Goal: Task Accomplishment & Management: Manage account settings

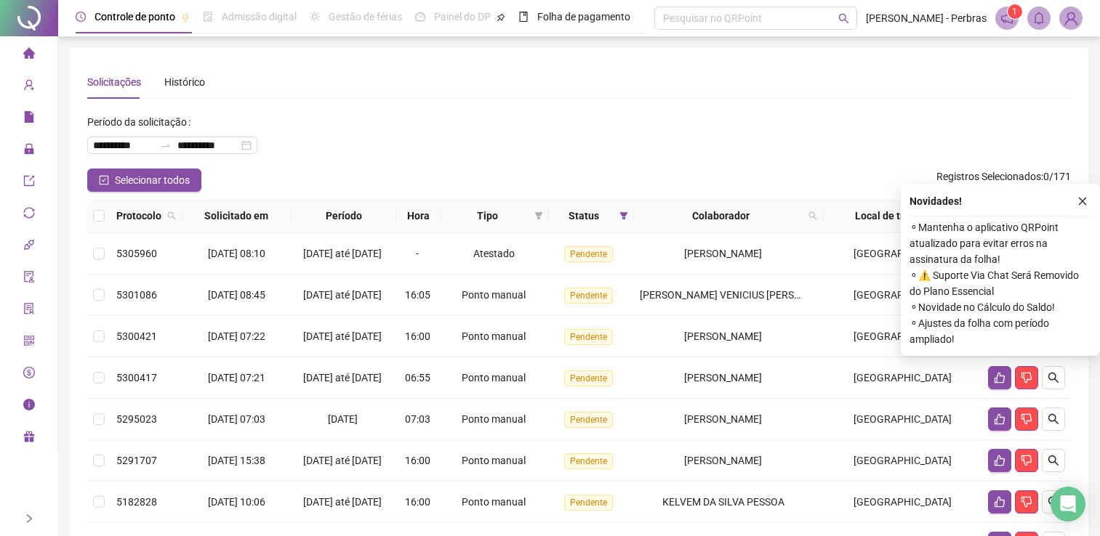
scroll to position [145, 0]
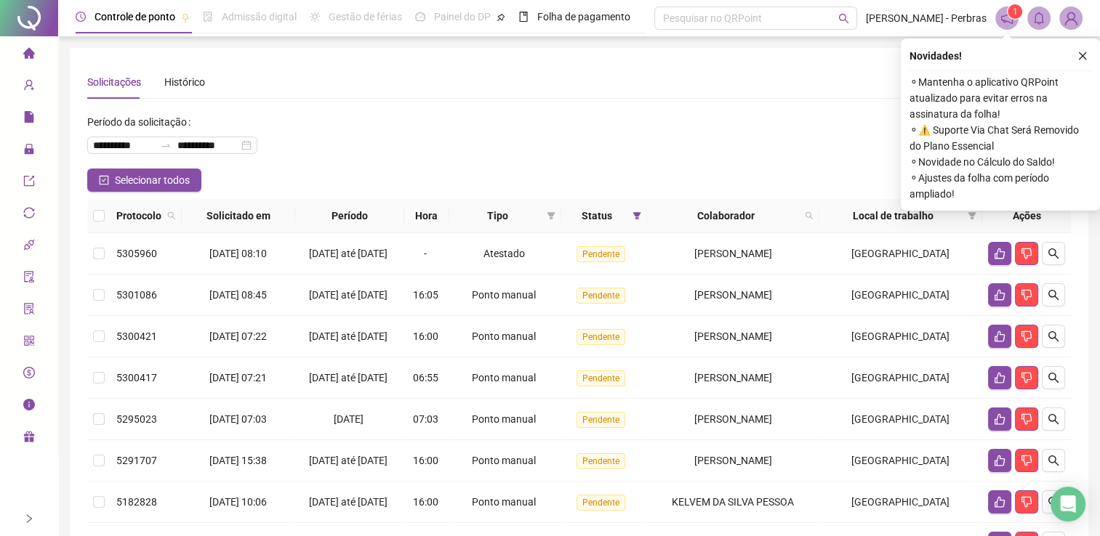
click at [471, 102] on div "**********" at bounding box center [579, 335] width 984 height 540
click at [1077, 62] on button "button" at bounding box center [1082, 55] width 17 height 17
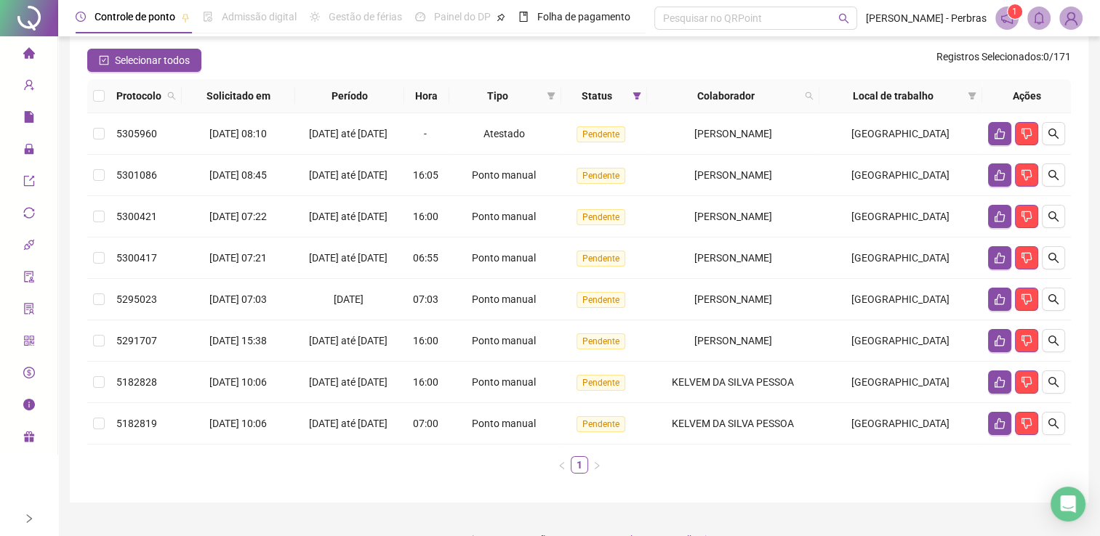
scroll to position [145, 0]
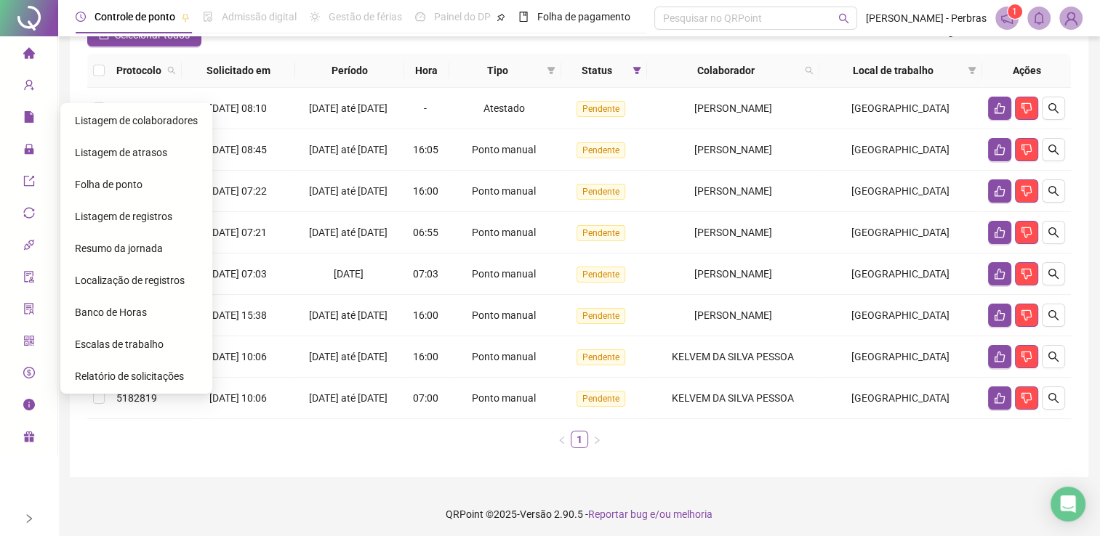
click at [120, 188] on span "Folha de ponto" at bounding box center [109, 185] width 68 height 12
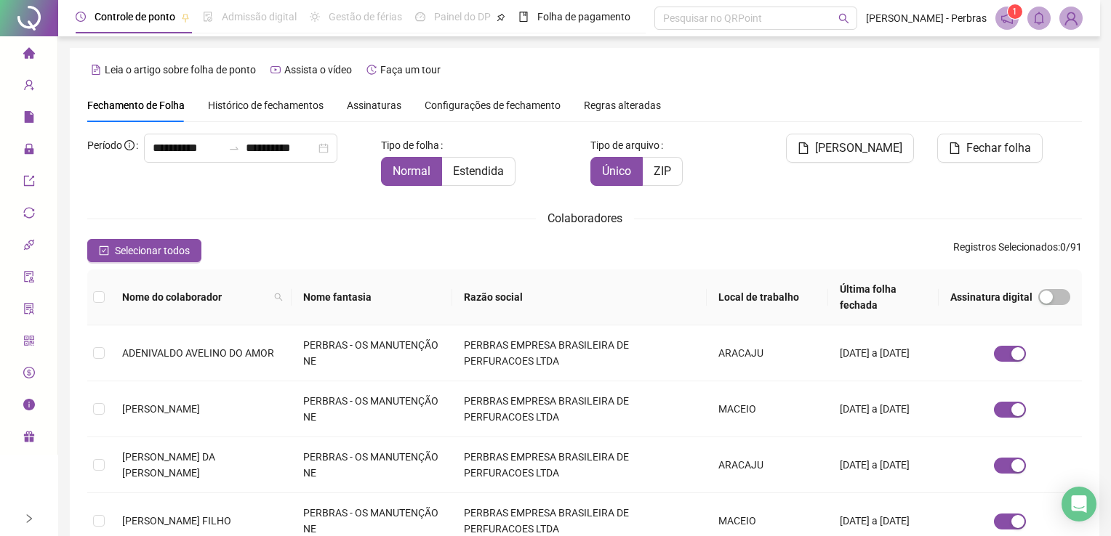
type input "**********"
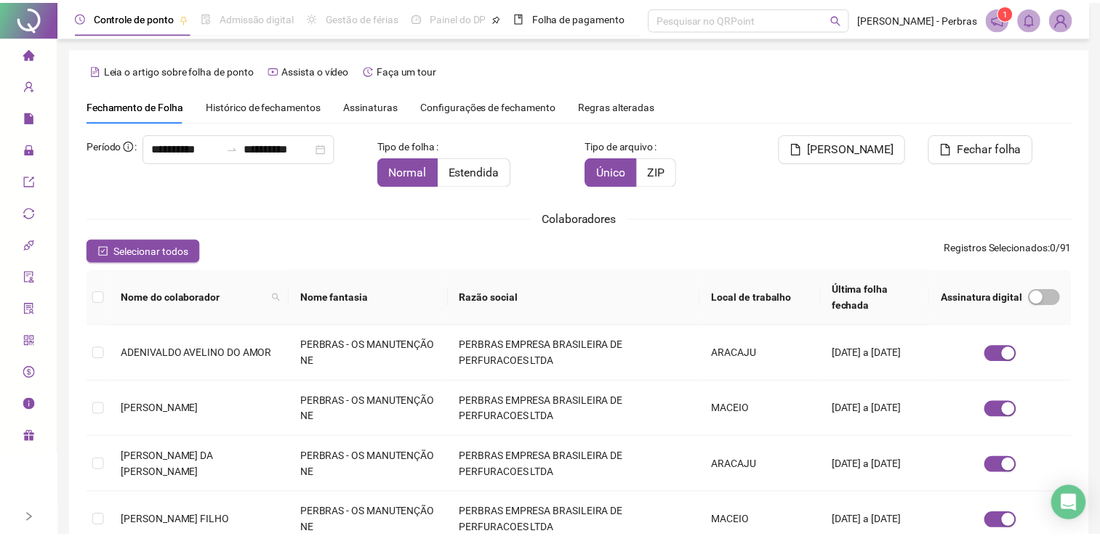
scroll to position [29, 0]
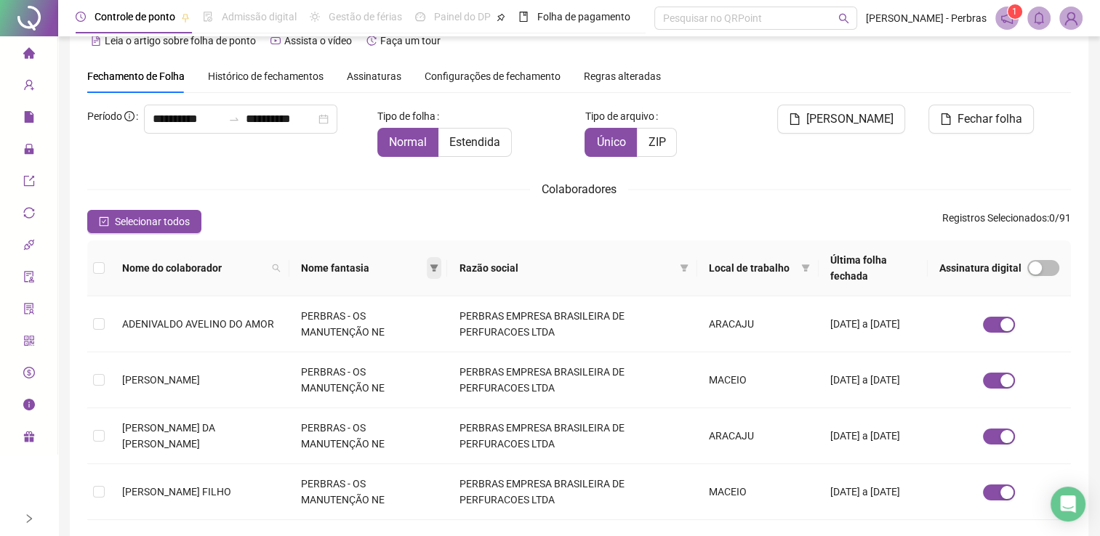
click at [438, 268] on icon "filter" at bounding box center [434, 268] width 8 height 7
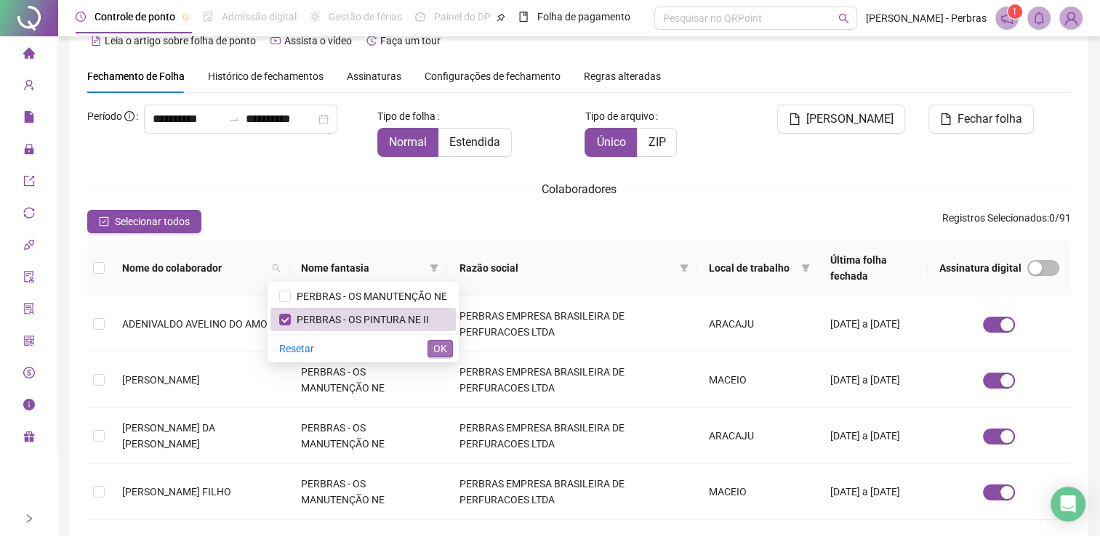
click at [433, 352] on span "OK" at bounding box center [440, 349] width 14 height 16
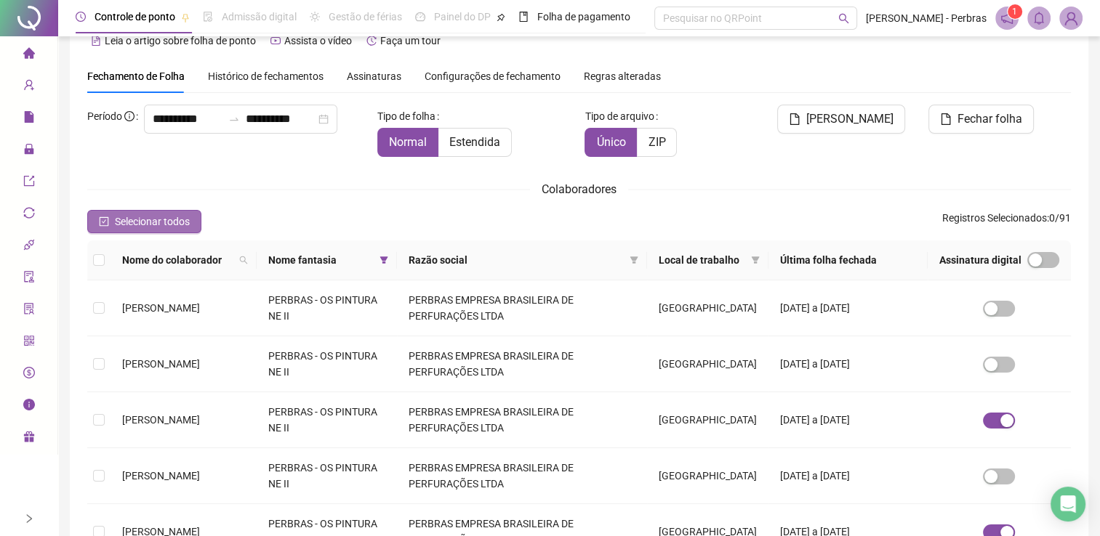
click at [108, 224] on icon "check-square" at bounding box center [104, 221] width 9 height 9
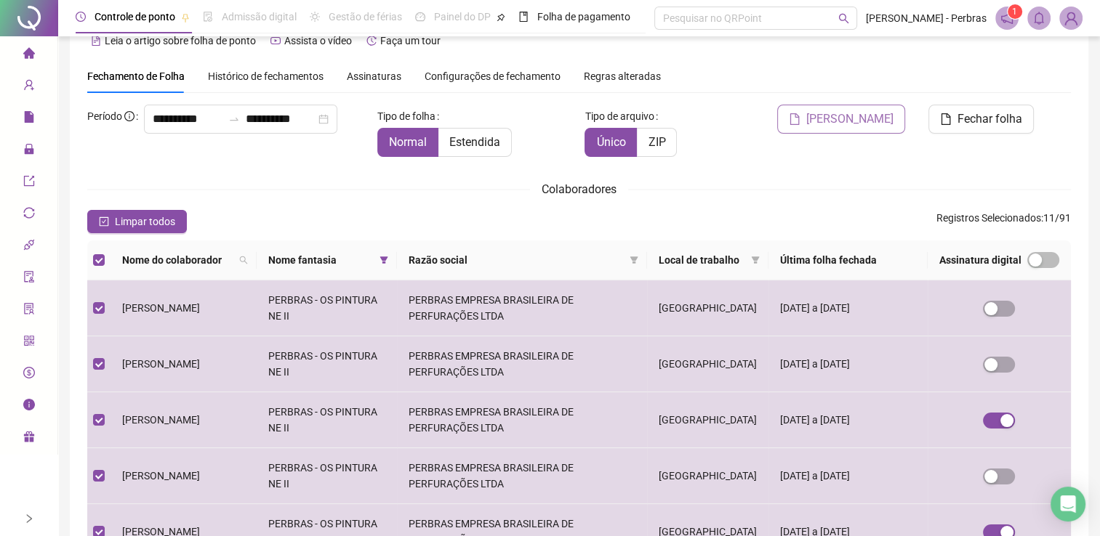
click at [865, 121] on span "Gerar espelho" at bounding box center [849, 118] width 87 height 17
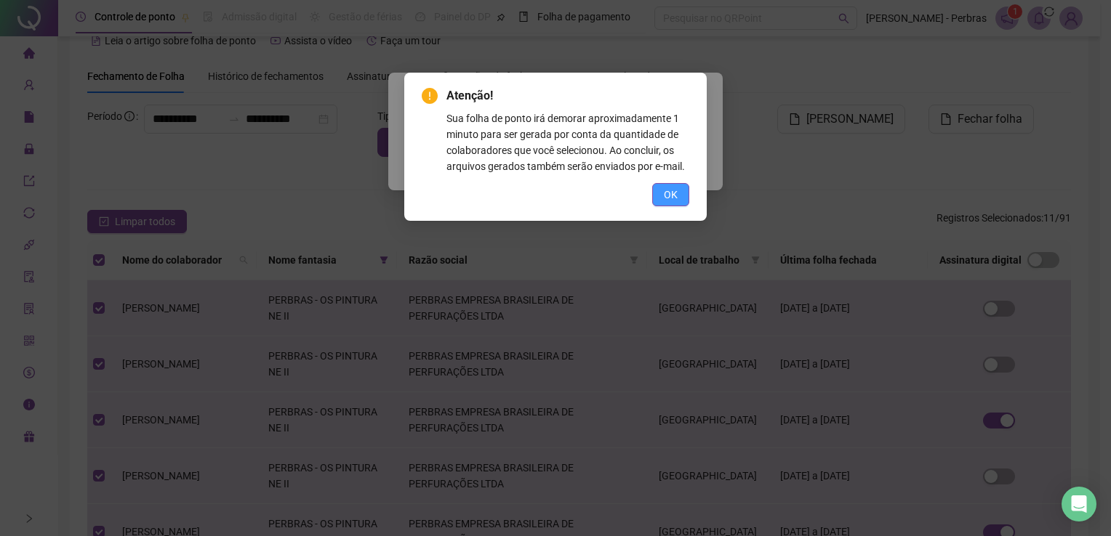
click at [666, 200] on span "OK" at bounding box center [671, 195] width 14 height 16
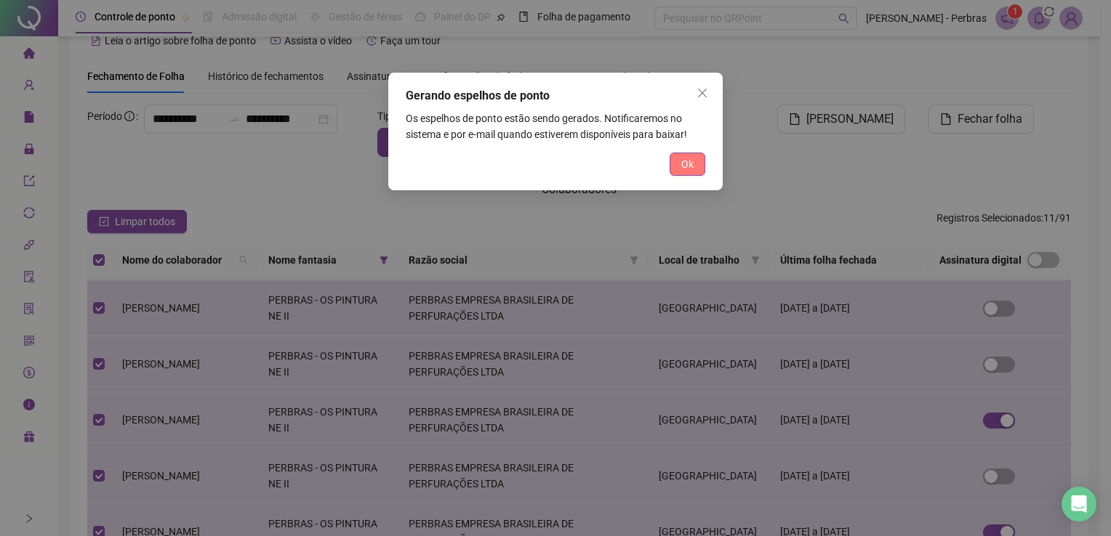
click at [683, 172] on button "Ok" at bounding box center [688, 164] width 36 height 23
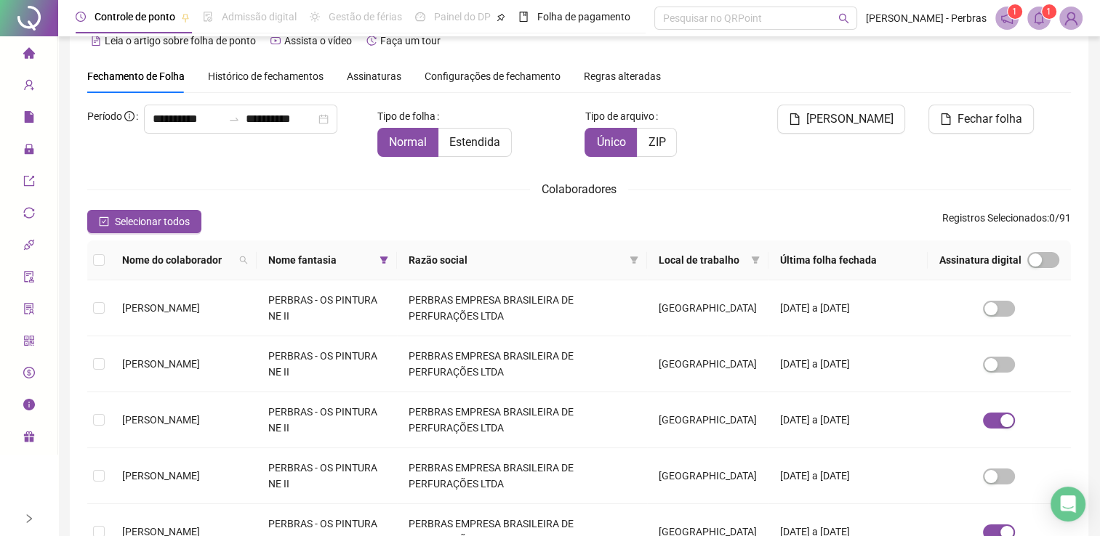
click at [1033, 14] on icon "bell" at bounding box center [1038, 18] width 13 height 13
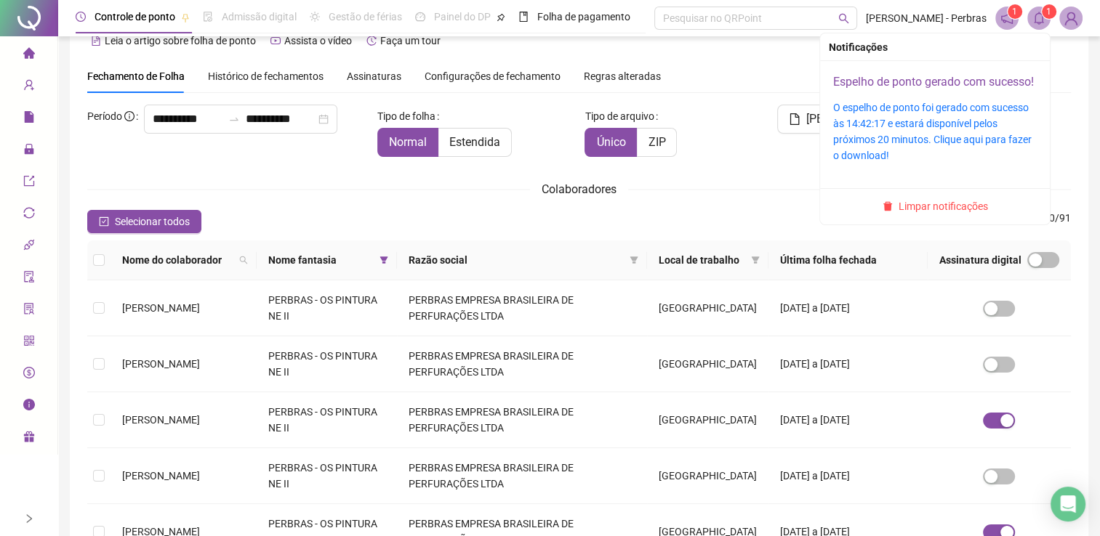
click at [949, 81] on link "Espelho de ponto gerado com sucesso!" at bounding box center [933, 82] width 201 height 14
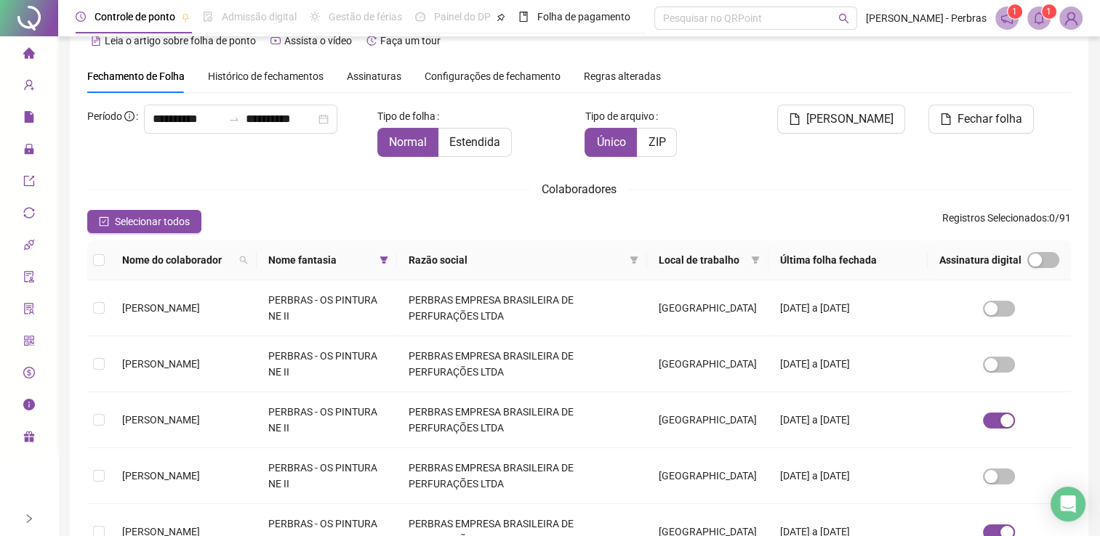
click at [1034, 16] on icon "bell" at bounding box center [1038, 18] width 13 height 13
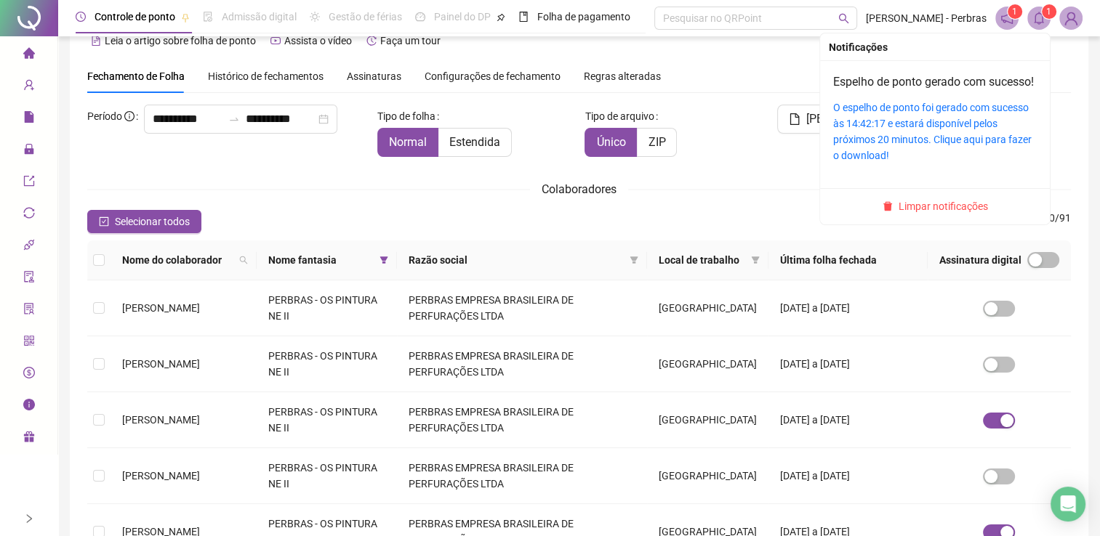
drag, startPoint x: 943, startPoint y: 219, endPoint x: 968, endPoint y: 182, distance: 45.0
click at [943, 214] on span "Limpar notificações" at bounding box center [942, 206] width 89 height 16
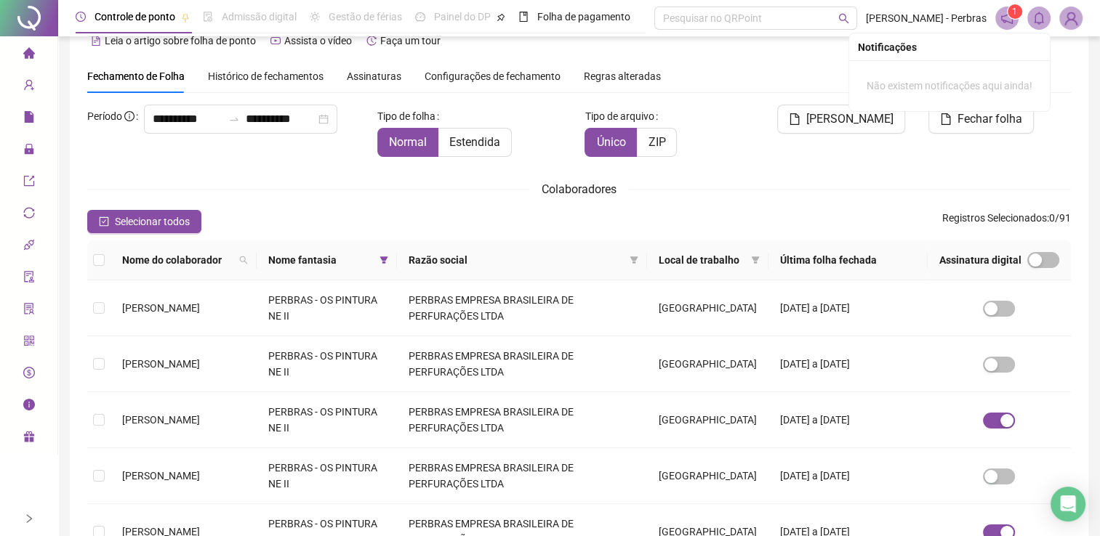
click at [1003, 14] on icon "notification" at bounding box center [1006, 18] width 13 height 13
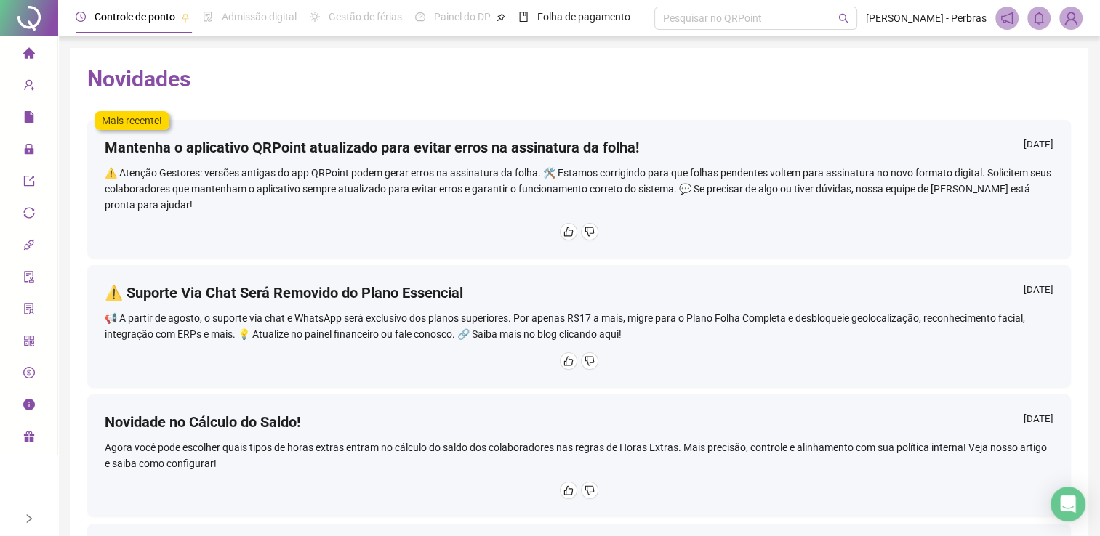
click at [38, 54] on li "Página inicial" at bounding box center [29, 53] width 52 height 29
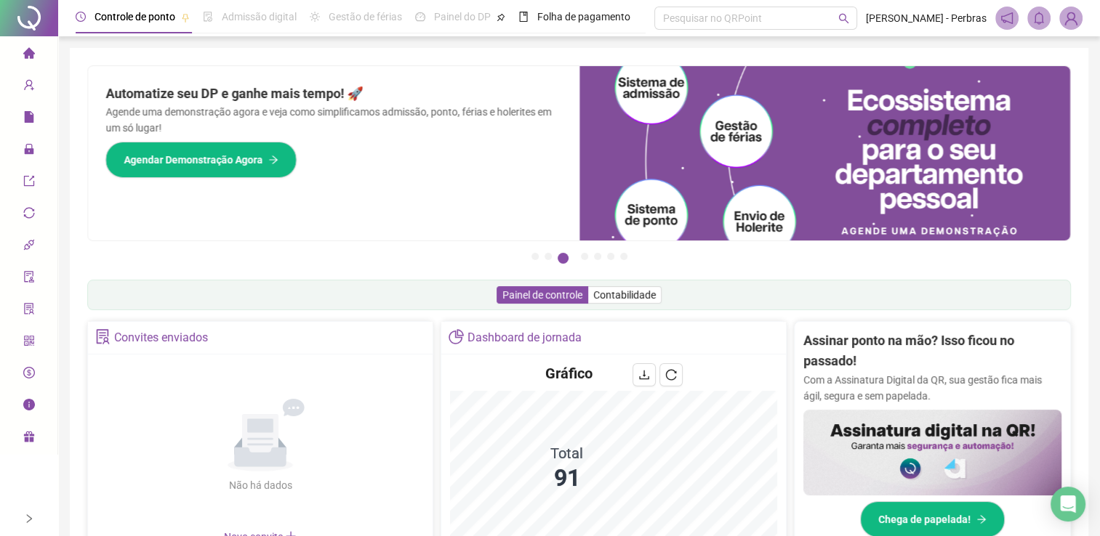
click at [528, 214] on div "Automatize seu DP e ganhe mais tempo! 🚀 Agende uma demonstração agora e veja co…" at bounding box center [333, 153] width 491 height 174
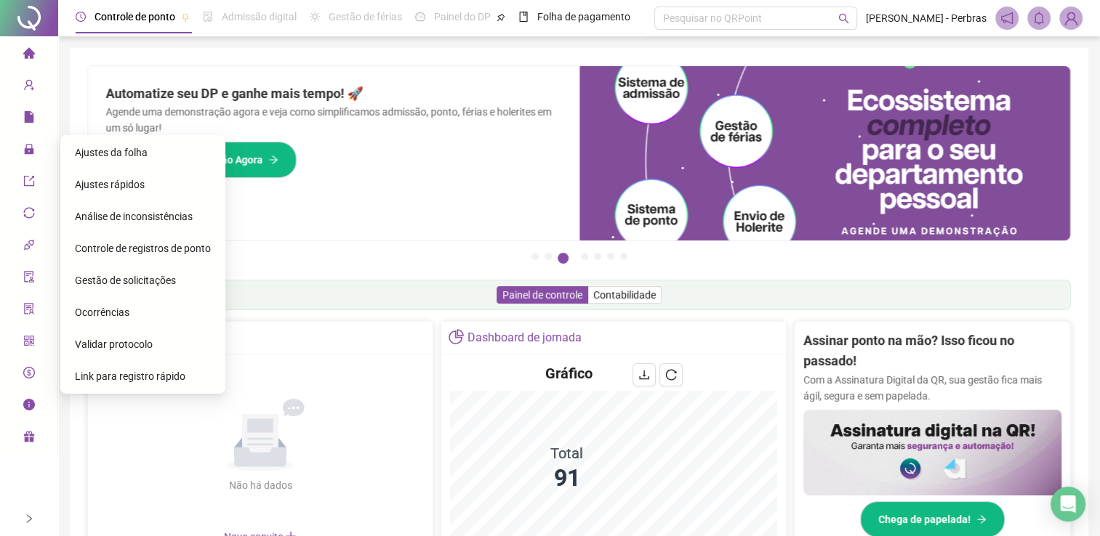
click at [97, 149] on span "Ajustes da folha" at bounding box center [111, 153] width 73 height 12
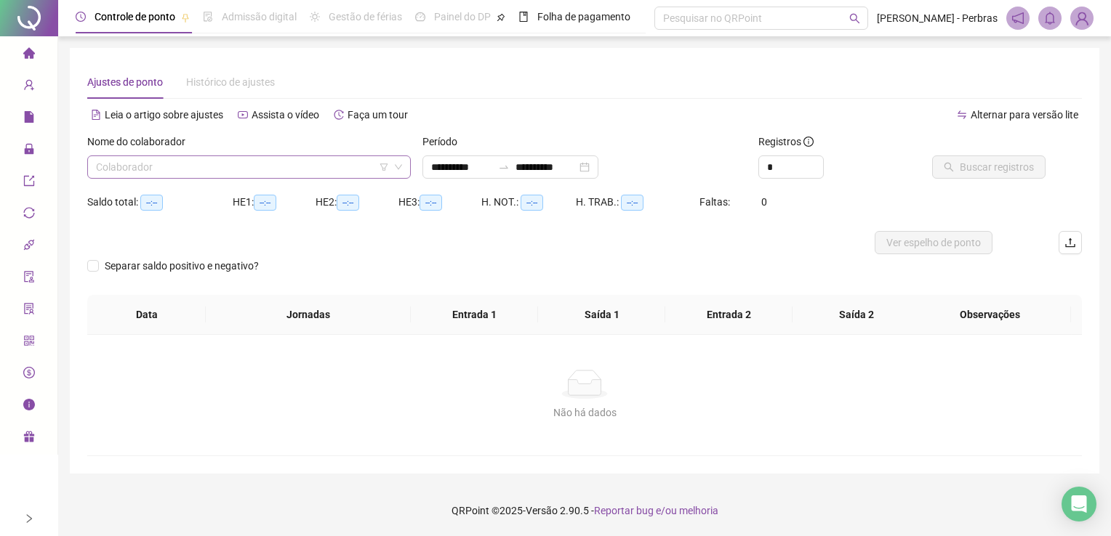
type input "**********"
click at [192, 161] on input "search" at bounding box center [242, 167] width 293 height 22
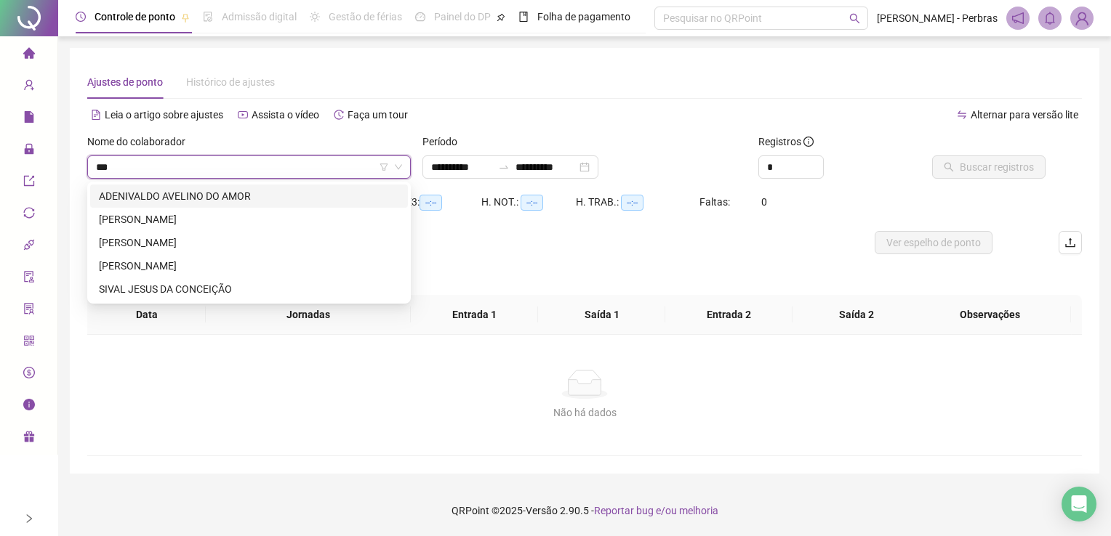
type input "****"
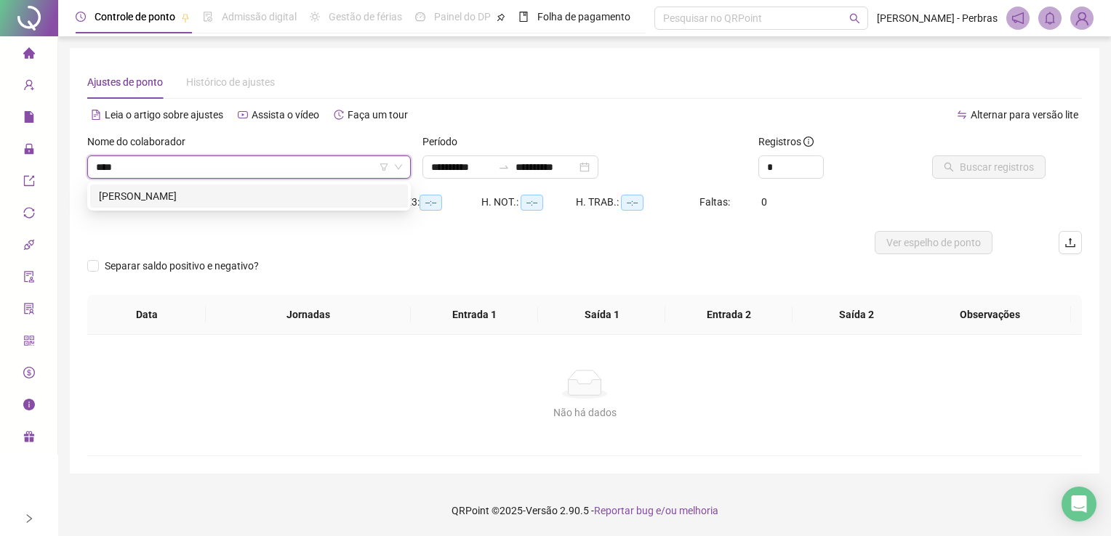
click at [193, 200] on div "IVAN LUCAS DA SILVA" at bounding box center [249, 196] width 300 height 16
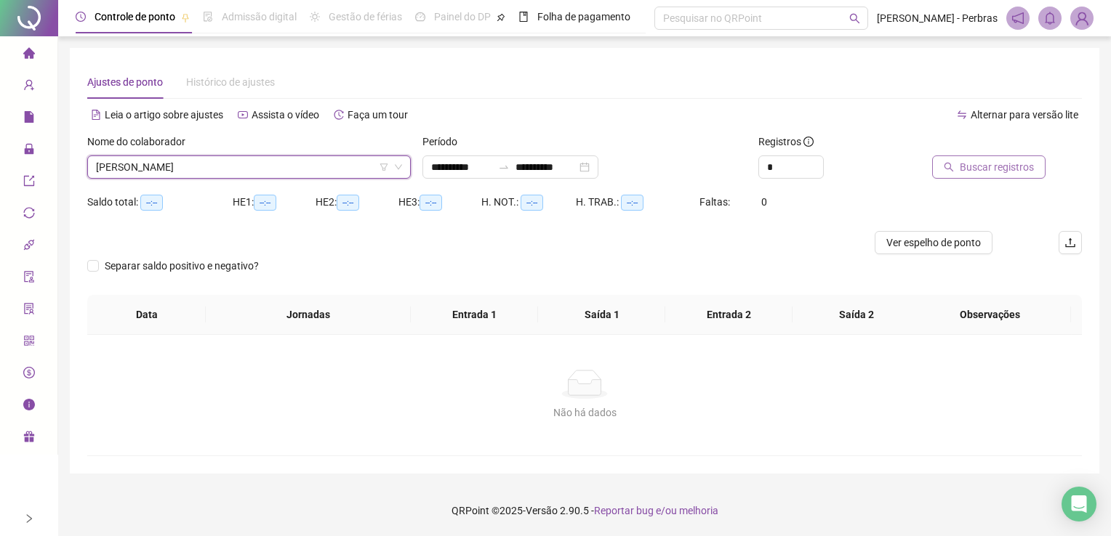
click at [973, 174] on span "Buscar registros" at bounding box center [997, 167] width 74 height 16
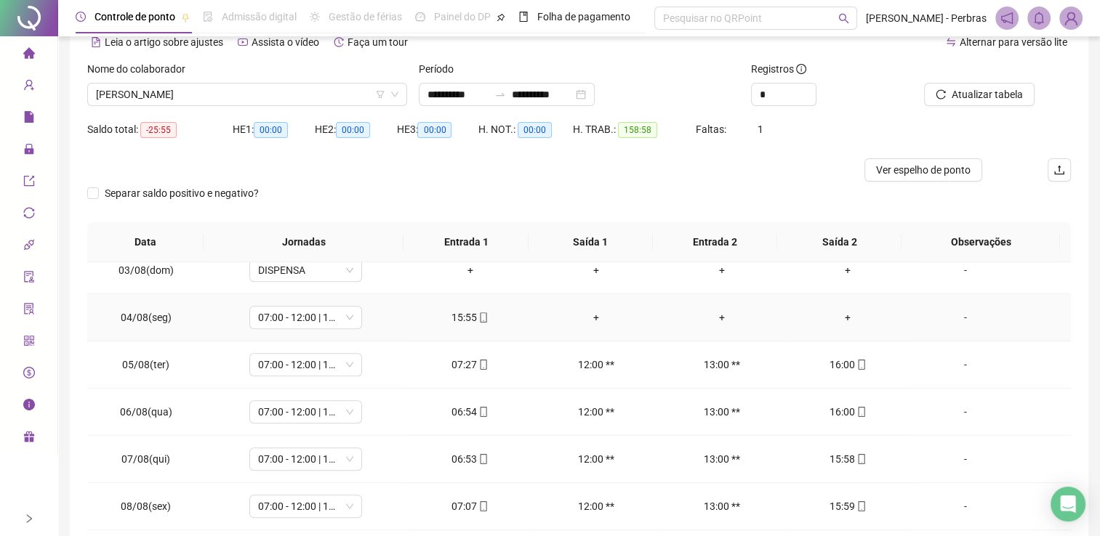
scroll to position [1077, 0]
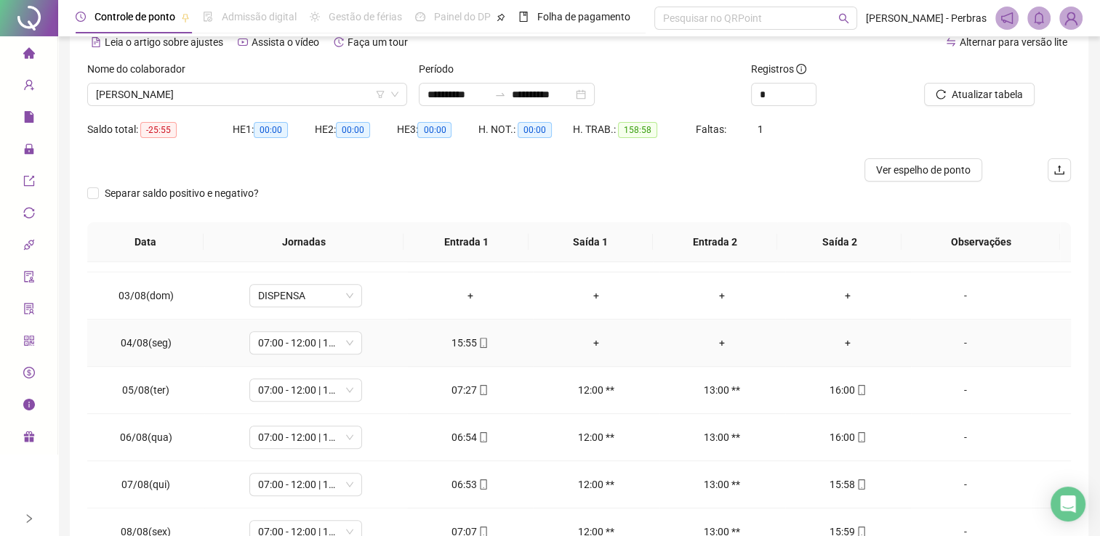
click at [587, 342] on div "+" at bounding box center [595, 343] width 102 height 16
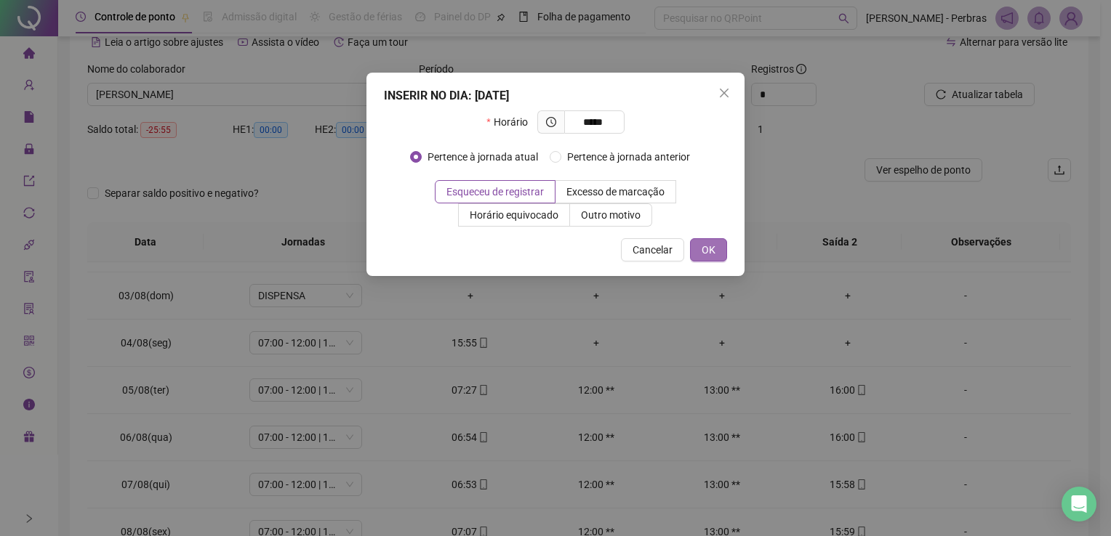
type input "*****"
click at [704, 246] on span "OK" at bounding box center [708, 250] width 14 height 16
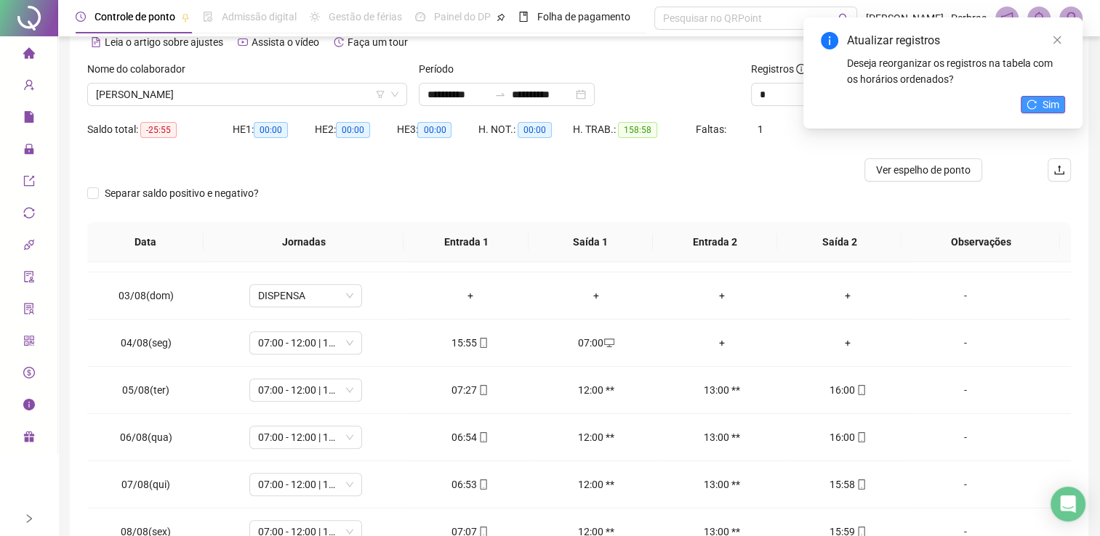
click at [1046, 107] on span "Sim" at bounding box center [1050, 105] width 17 height 16
